Goal: Navigation & Orientation: Find specific page/section

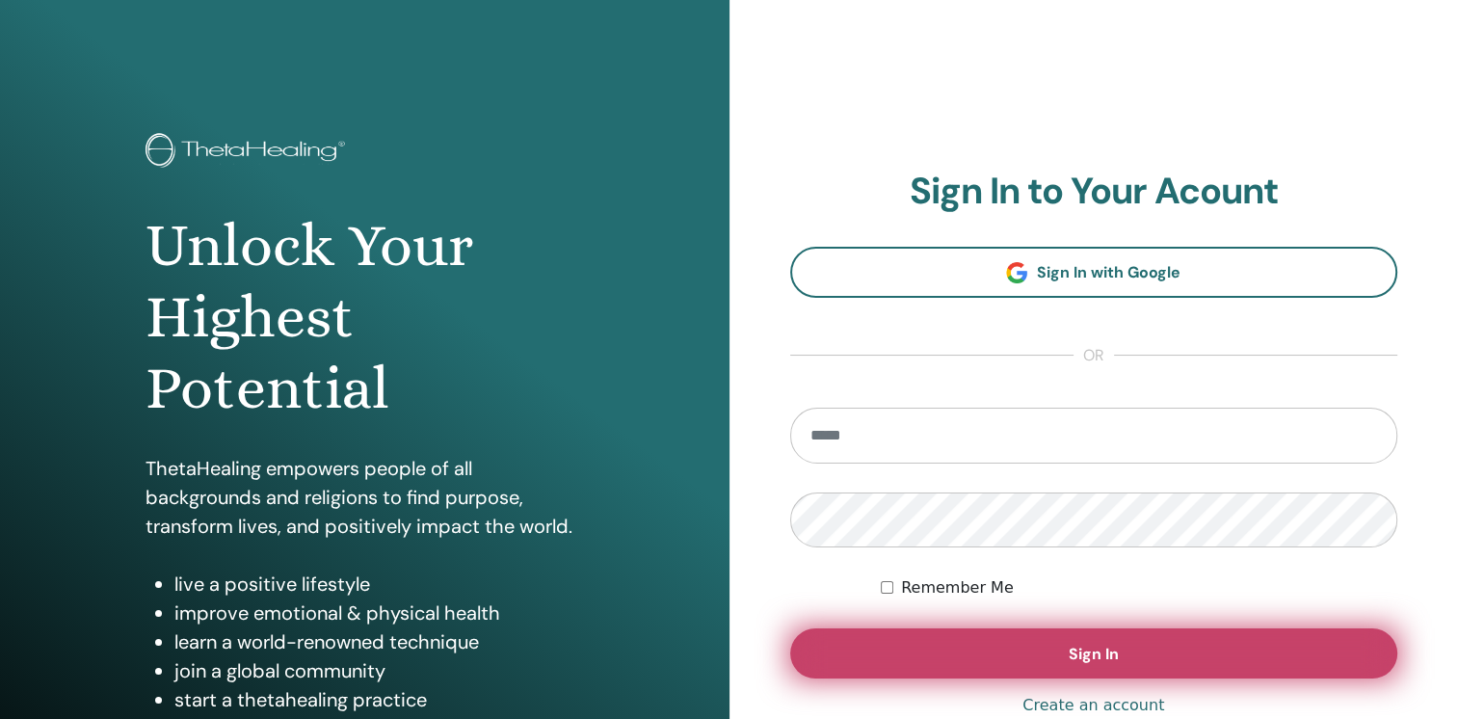
type input "**********"
click at [1082, 645] on span "Sign In" at bounding box center [1093, 654] width 50 height 20
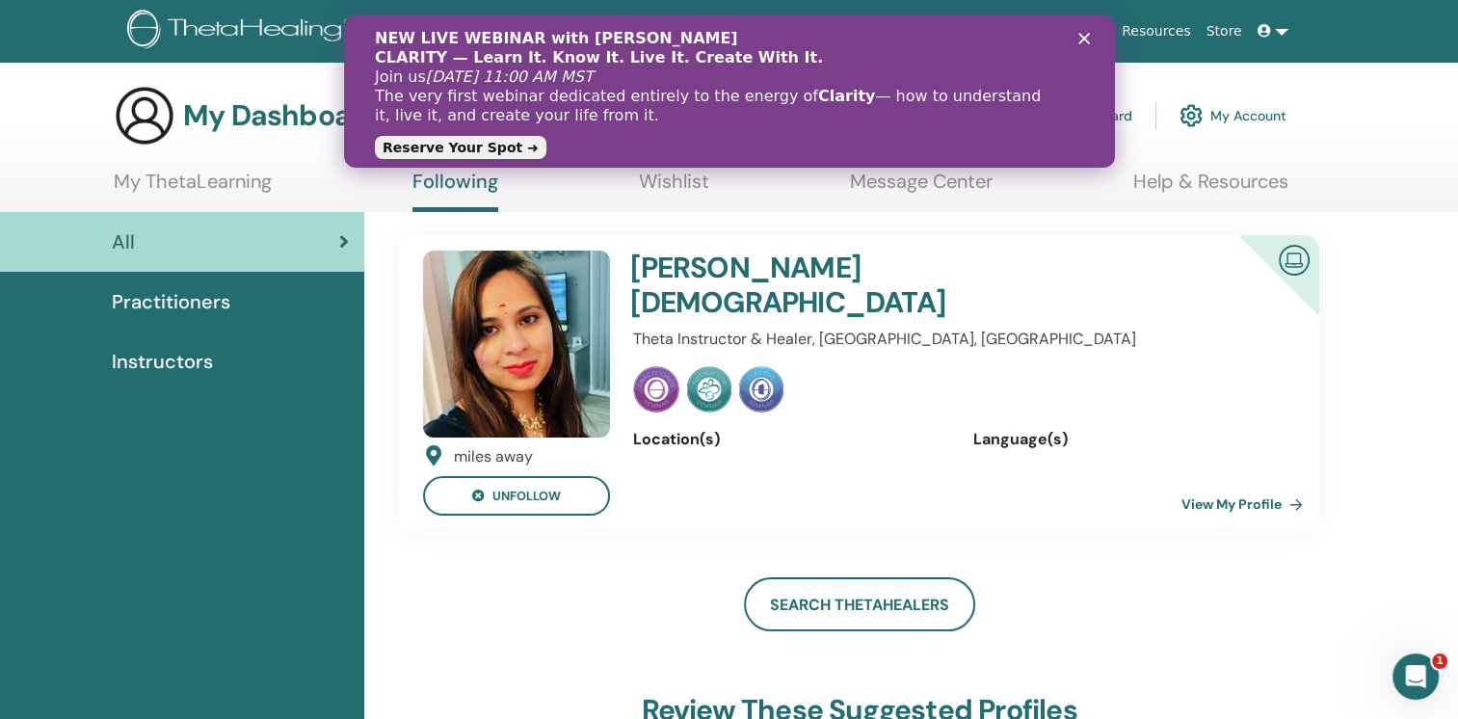
click at [1241, 506] on link "View My Profile" at bounding box center [1245, 504] width 129 height 39
